Goal: Information Seeking & Learning: Learn about a topic

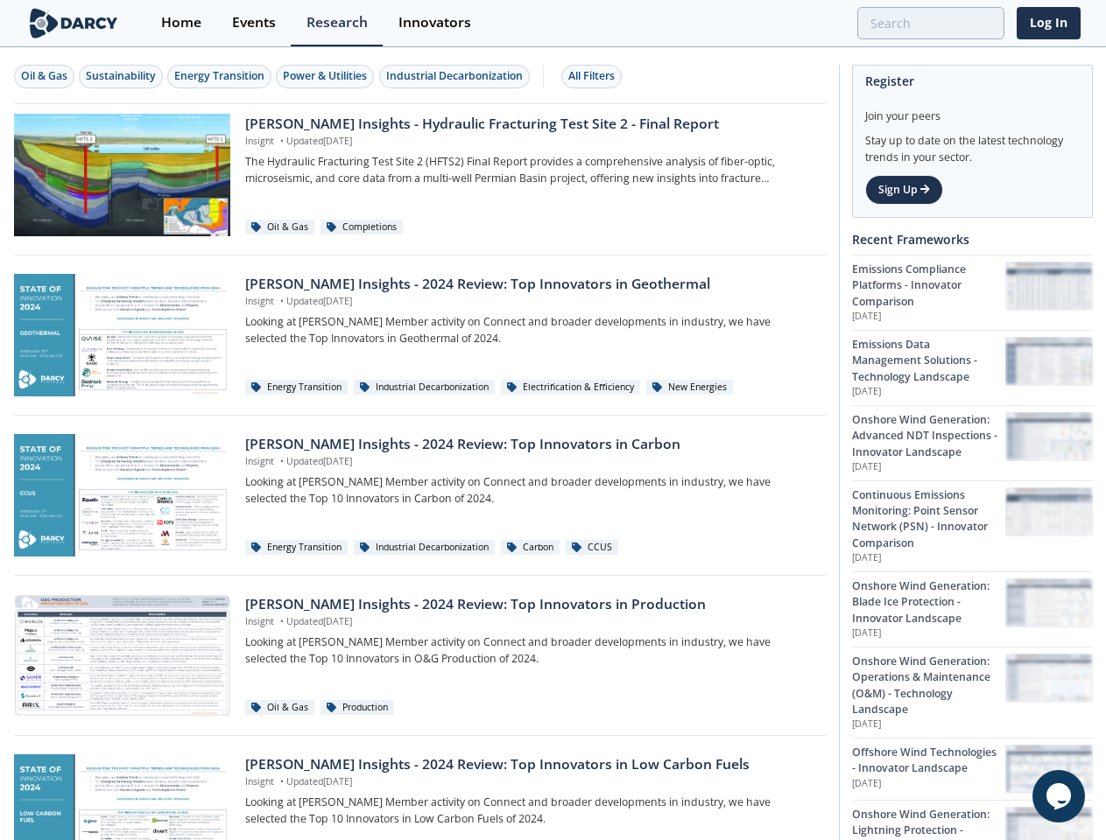
click at [45, 76] on div "Oil & Gas" at bounding box center [44, 76] width 46 height 16
click at [122, 76] on div "Sustainability" at bounding box center [121, 76] width 70 height 16
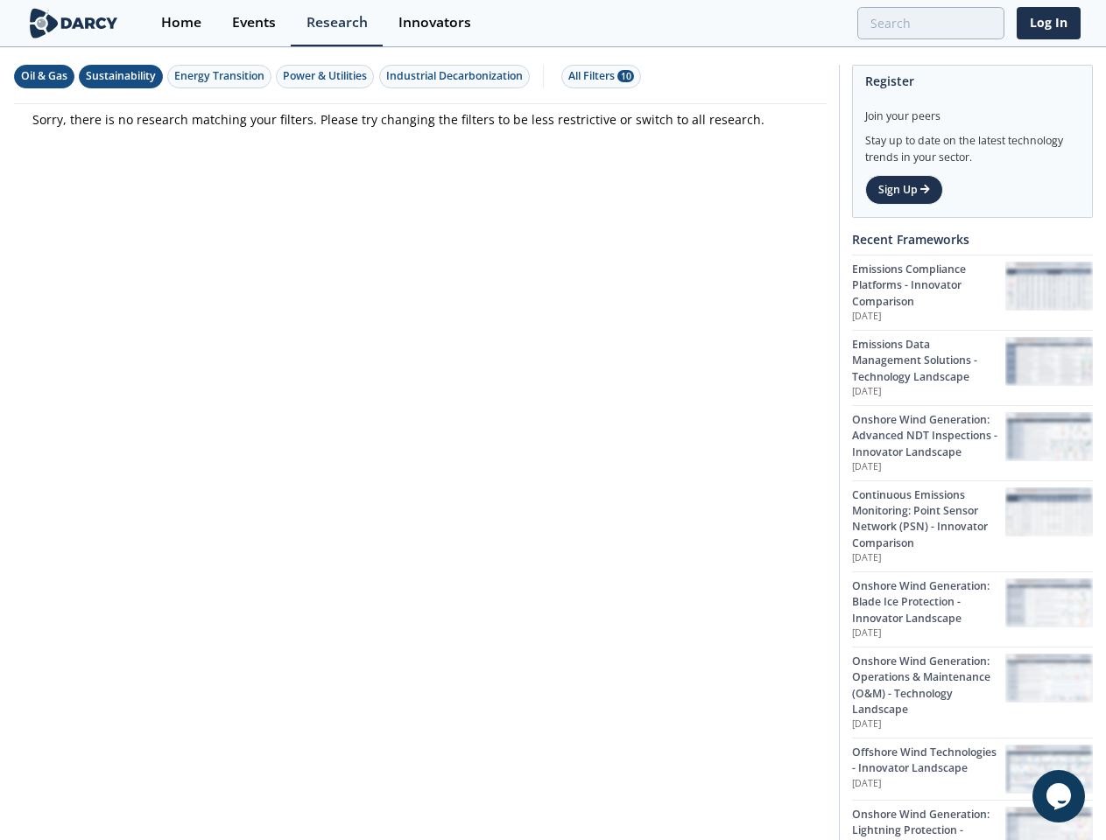
click at [221, 76] on div "Energy Transition" at bounding box center [219, 76] width 90 height 16
click at [327, 76] on div "Power & Utilities" at bounding box center [325, 76] width 84 height 16
